Goal: Use online tool/utility

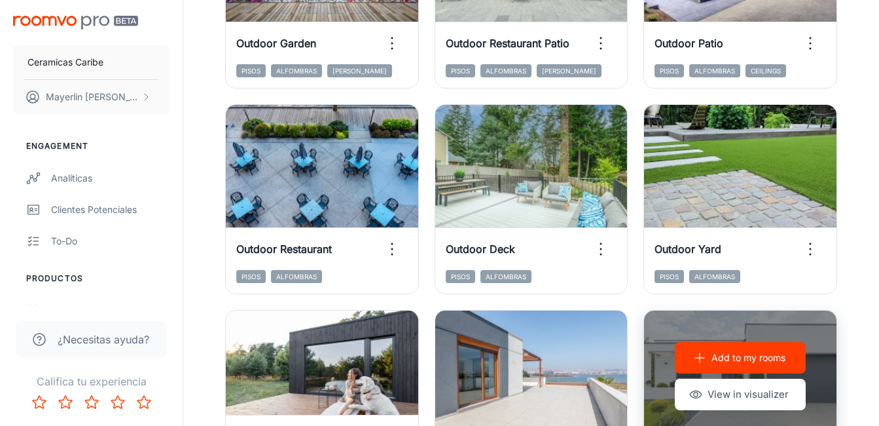
scroll to position [720, 0]
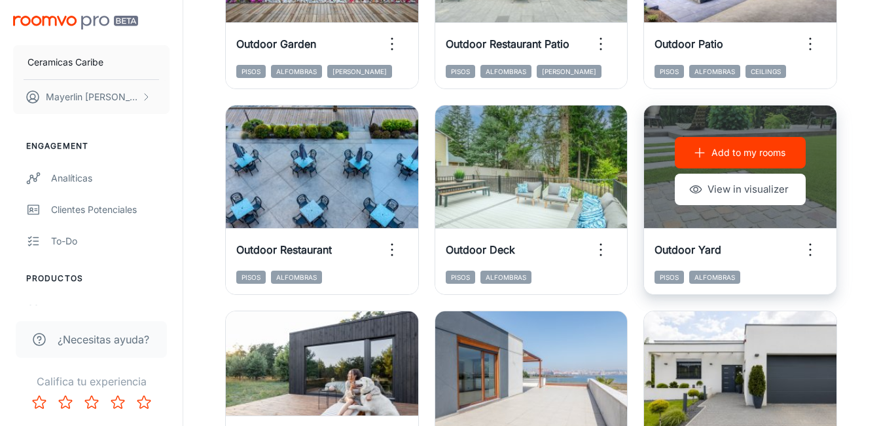
click at [775, 165] on button "Add to my rooms" at bounding box center [740, 152] width 131 height 31
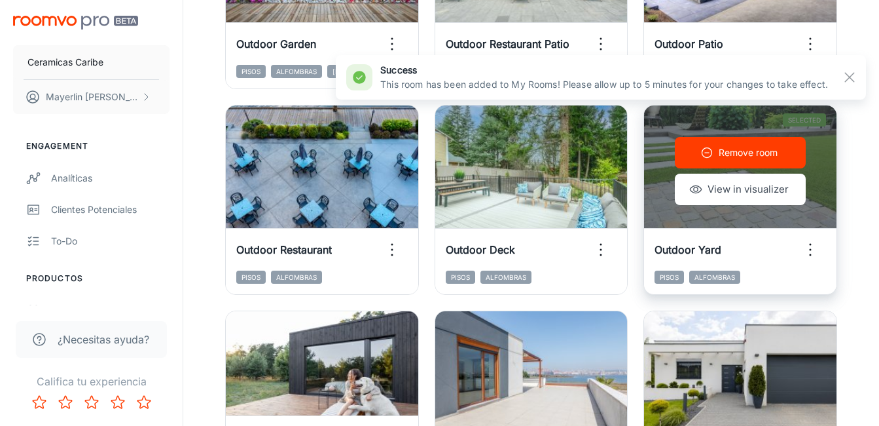
click at [759, 152] on p "Remove room" at bounding box center [748, 152] width 59 height 14
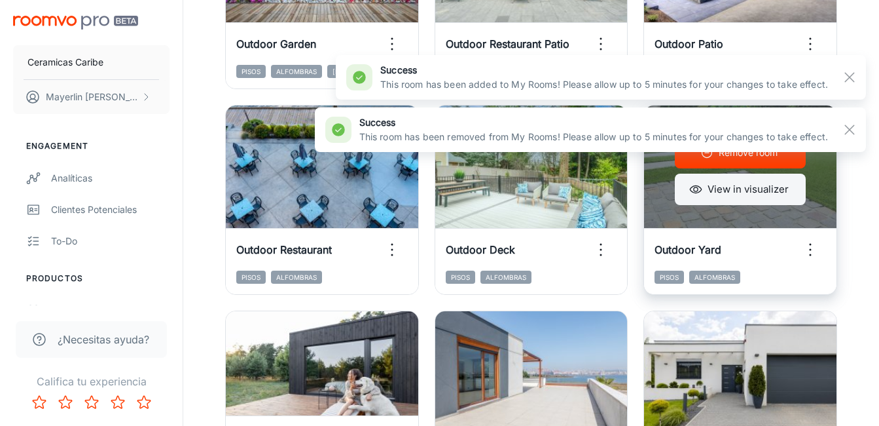
click at [760, 194] on button "View in visualizer" at bounding box center [740, 188] width 131 height 31
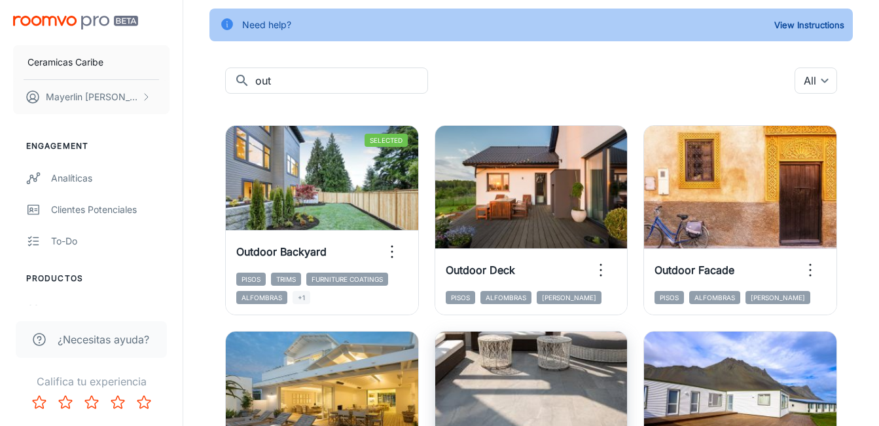
scroll to position [262, 0]
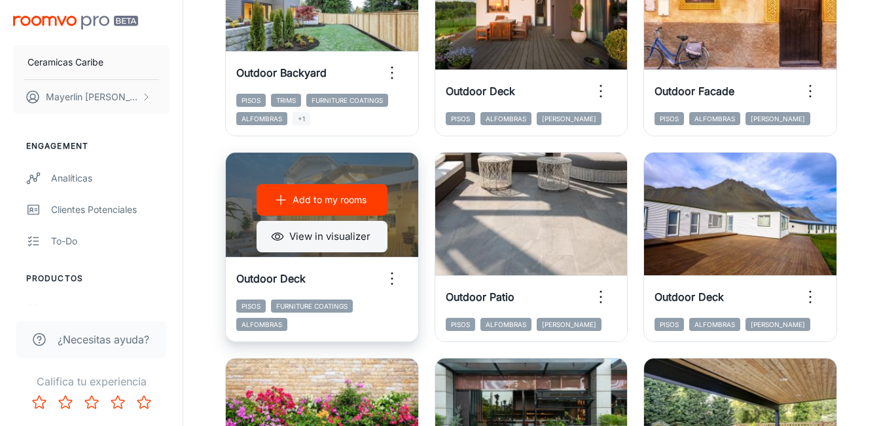
click at [337, 244] on button "View in visualizer" at bounding box center [322, 236] width 131 height 31
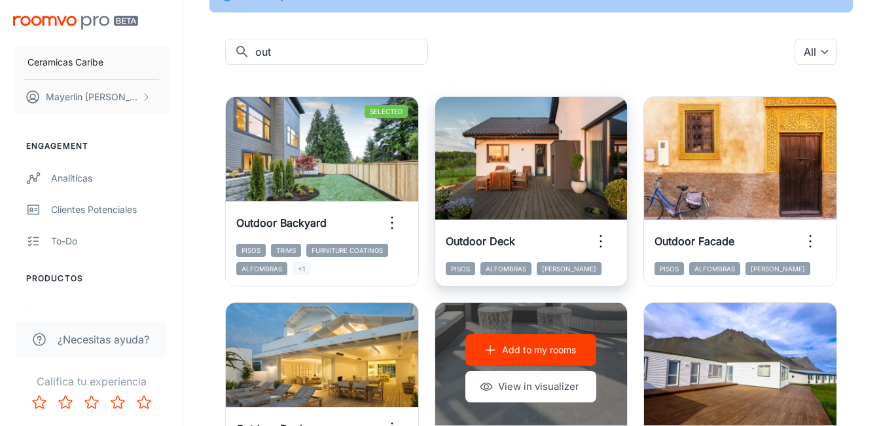
scroll to position [0, 0]
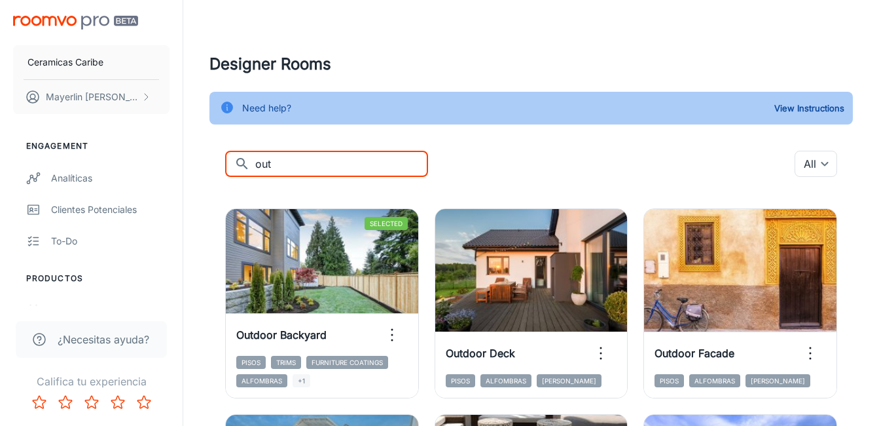
click at [373, 166] on input "out" at bounding box center [341, 164] width 173 height 26
type input "o"
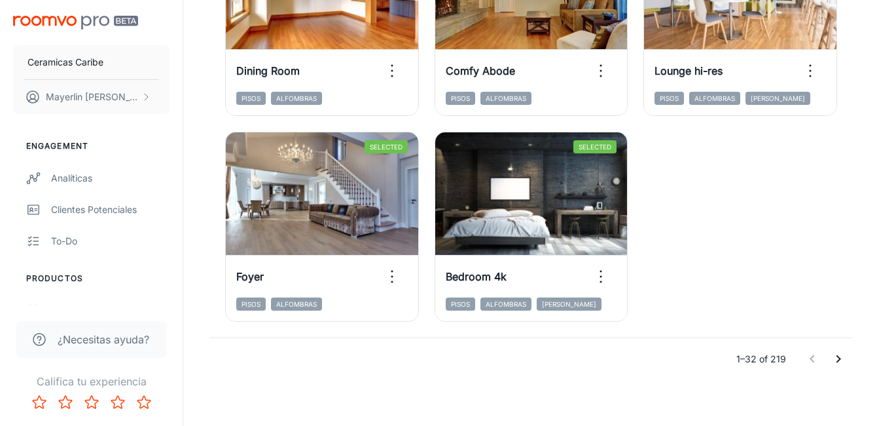
scroll to position [2139, 0]
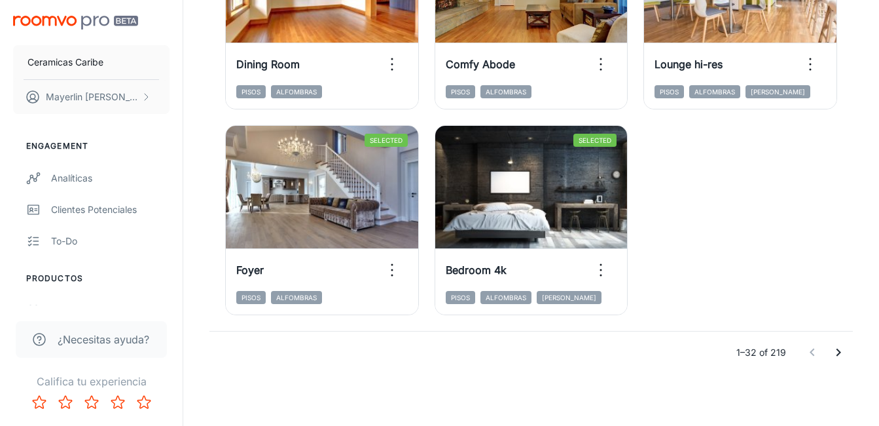
click at [824, 351] on div at bounding box center [825, 352] width 52 height 26
click at [831, 349] on button "Go to next page" at bounding box center [839, 352] width 26 height 26
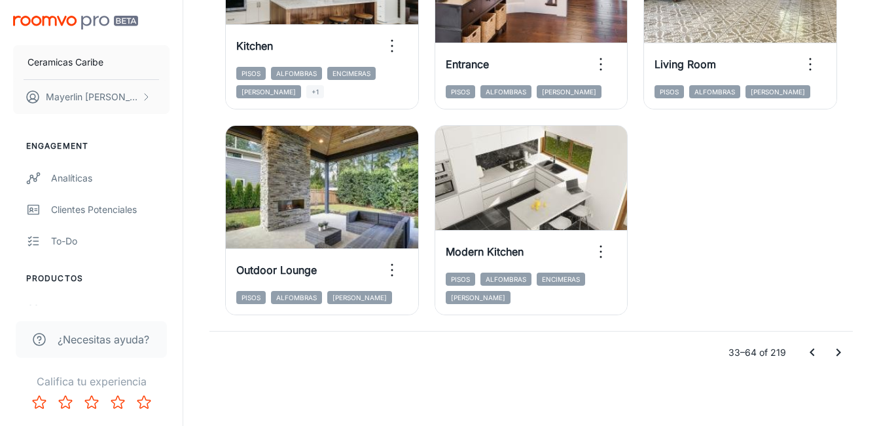
click at [834, 353] on icon "Go to next page" at bounding box center [839, 352] width 16 height 16
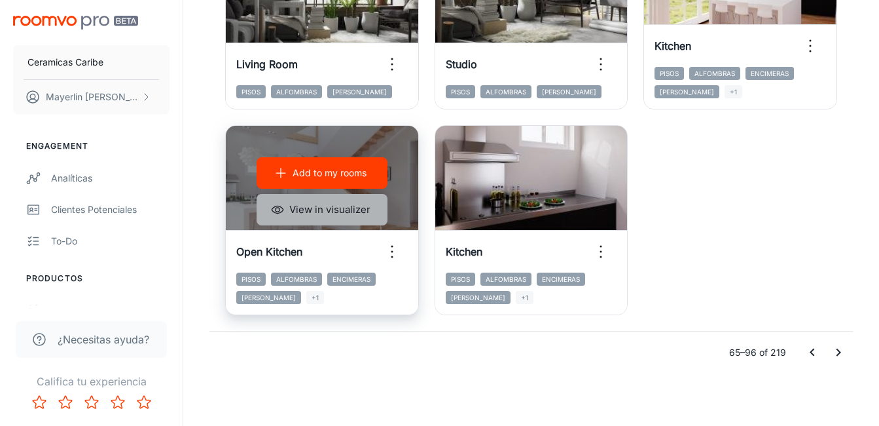
click at [327, 220] on button "View in visualizer" at bounding box center [322, 209] width 131 height 31
